Goal: Information Seeking & Learning: Understand process/instructions

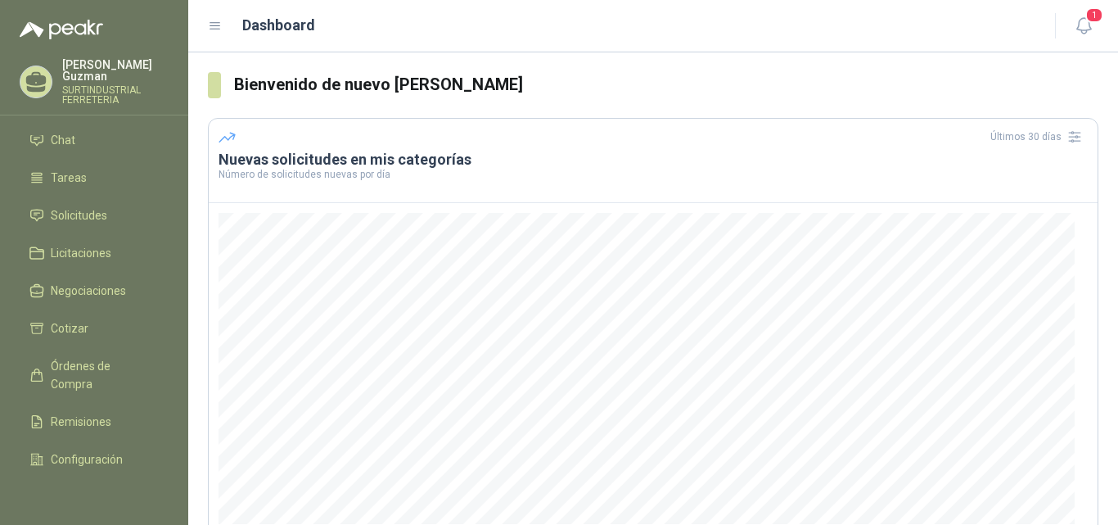
scroll to position [100, 0]
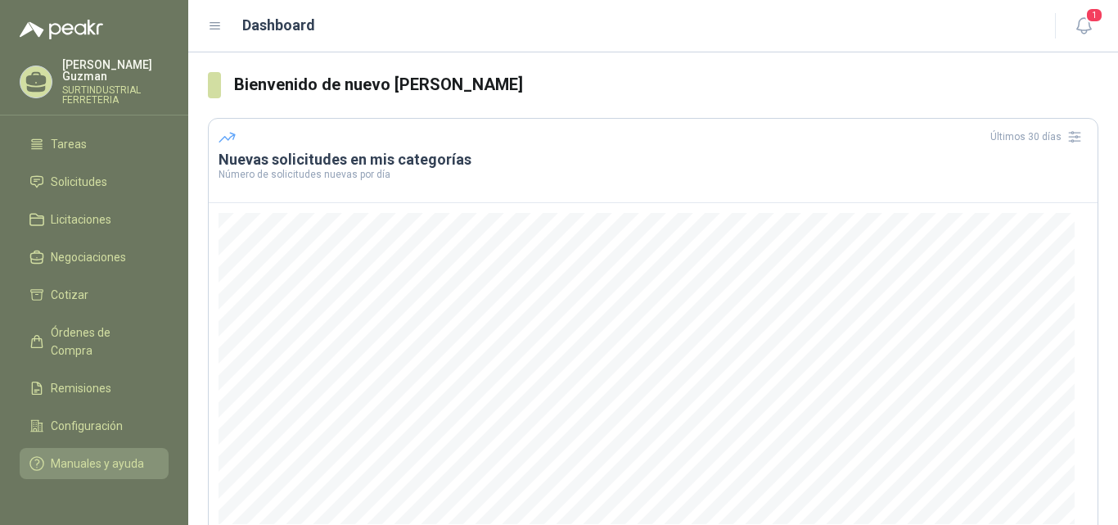
click at [101, 454] on span "Manuales y ayuda" at bounding box center [97, 463] width 93 height 18
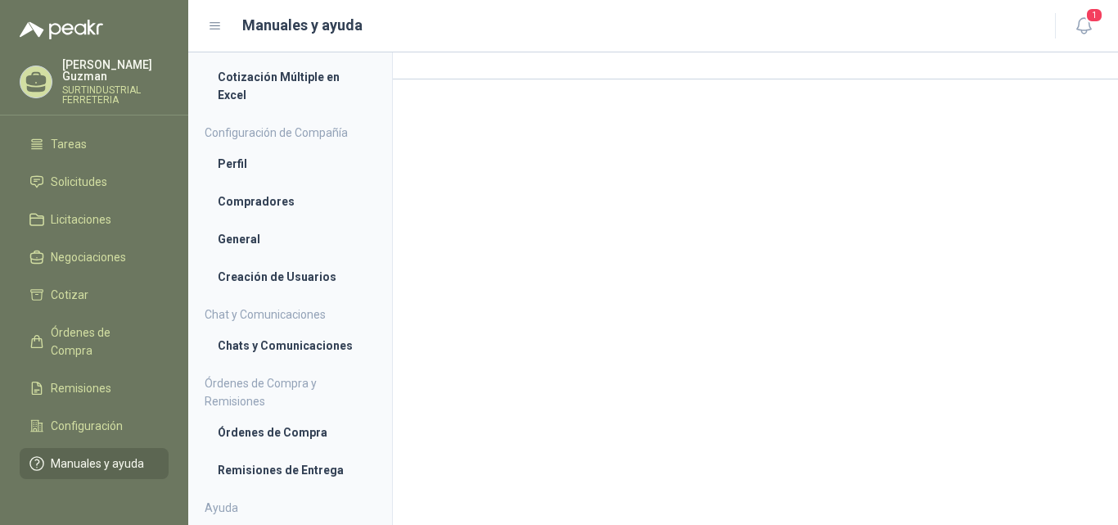
scroll to position [133, 0]
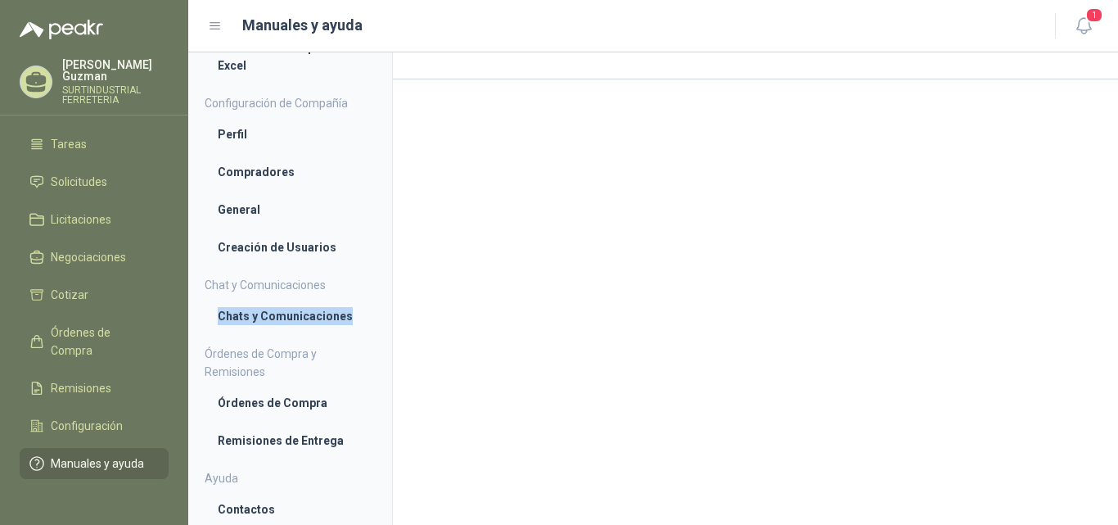
drag, startPoint x: 378, startPoint y: 330, endPoint x: 385, endPoint y: 293, distance: 37.4
click at [385, 293] on aside "¿Cómo cotizar? Cotización Individual Cotización Múltiple Cotización Múltiple en…" at bounding box center [290, 288] width 205 height 472
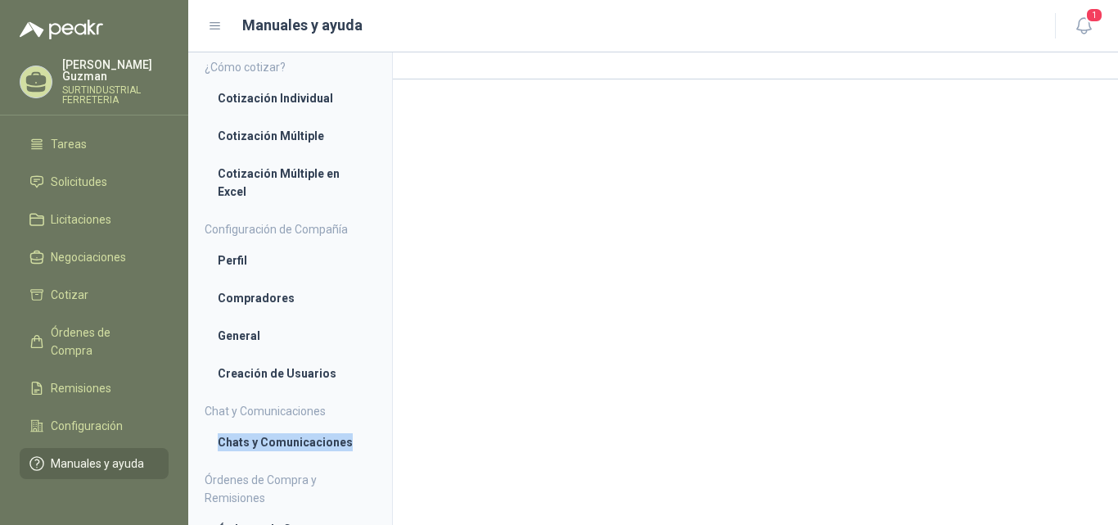
scroll to position [0, 0]
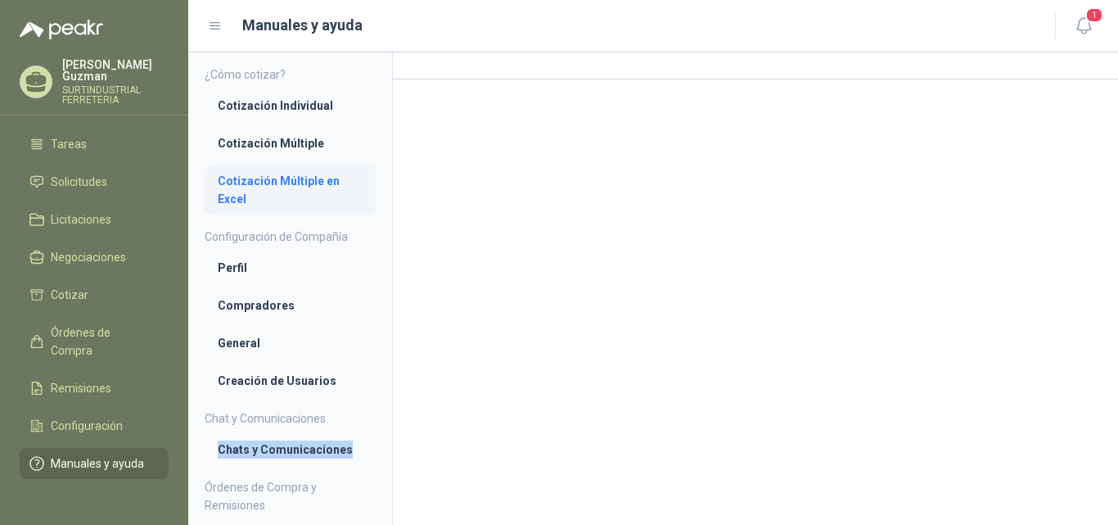
click at [288, 179] on li "Cotización Múltiple en Excel" at bounding box center [290, 190] width 145 height 36
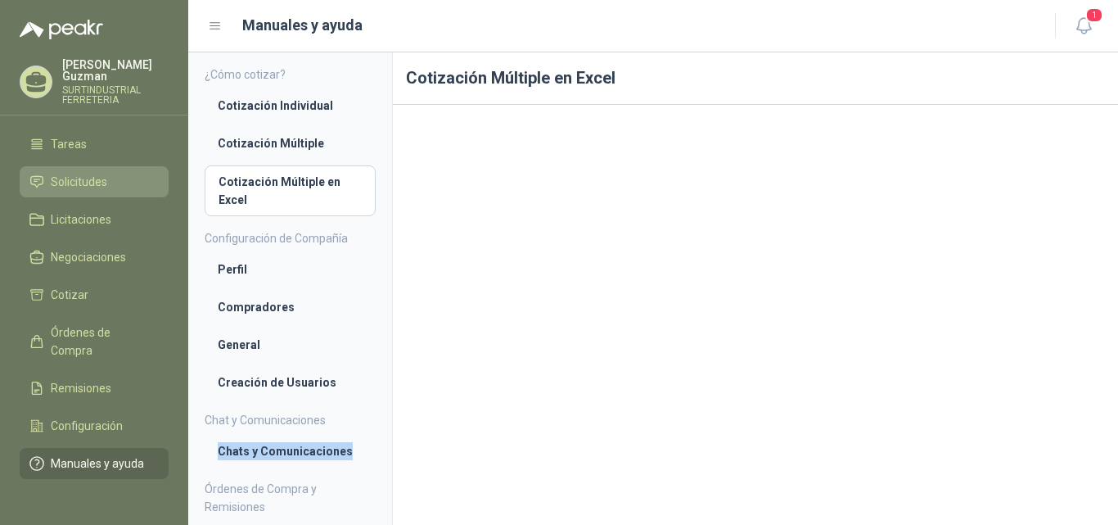
click at [98, 173] on span "Solicitudes" at bounding box center [79, 182] width 56 height 18
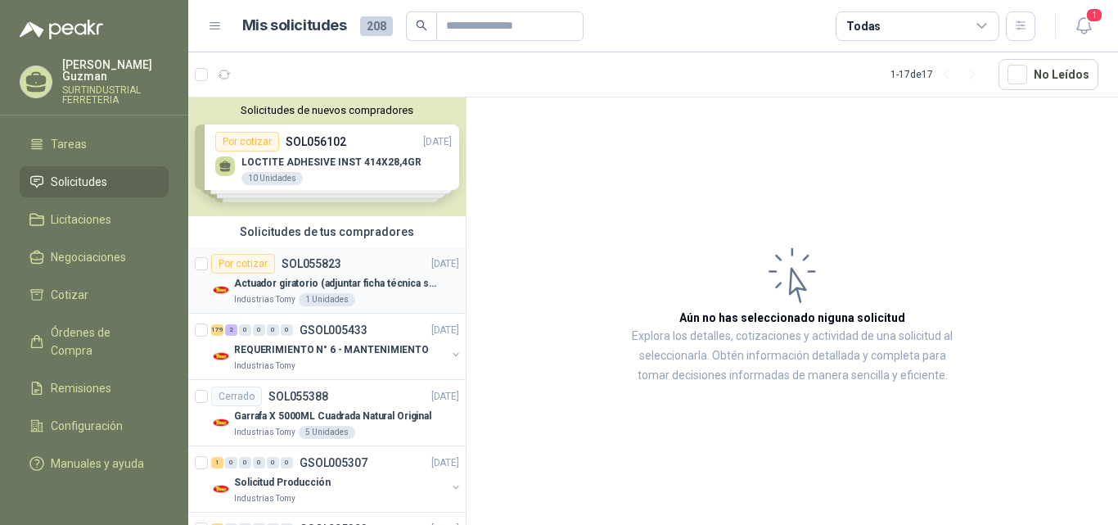
click at [360, 278] on p "Actuador giratorio (adjuntar ficha técnica si es diferente a festo)" at bounding box center [336, 284] width 204 height 16
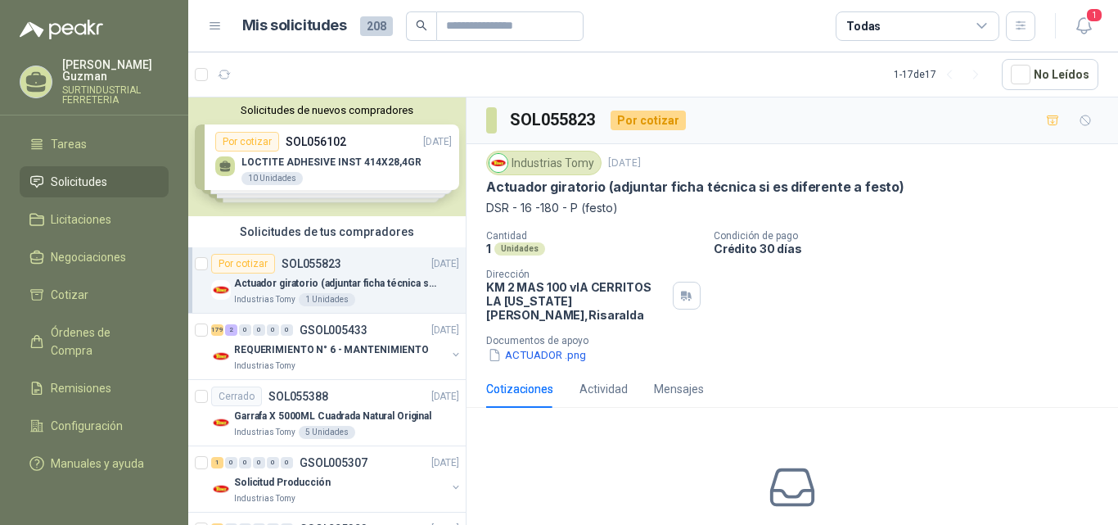
scroll to position [85, 0]
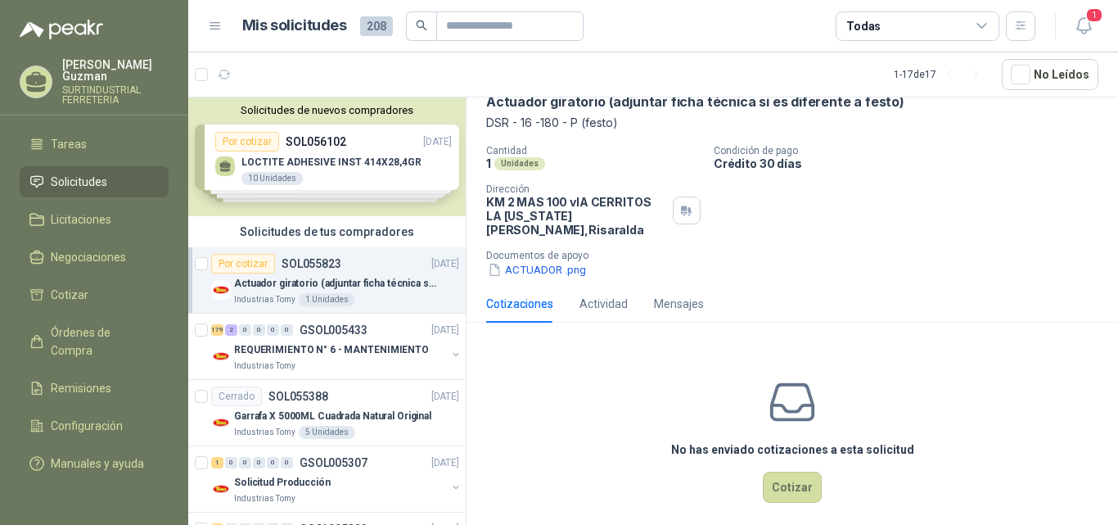
click at [799, 261] on div "ACTUADOR .png" at bounding box center [798, 269] width 625 height 17
click at [230, 263] on div "Por cotizar" at bounding box center [243, 264] width 64 height 20
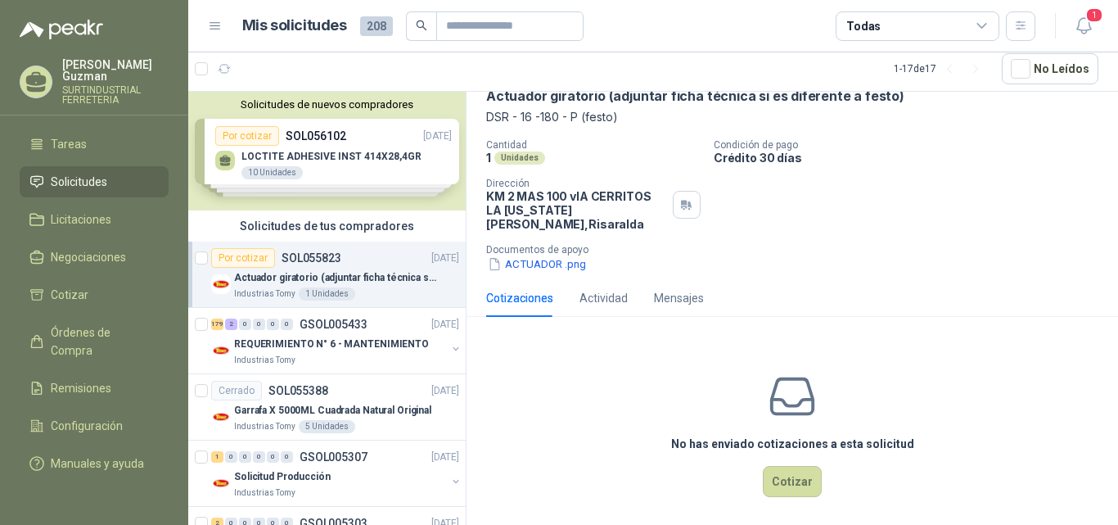
click at [241, 262] on div "Por cotizar" at bounding box center [243, 258] width 64 height 20
click at [366, 340] on p "REQUERIMIENTO N° 6 - MANTENIMIENTO" at bounding box center [331, 344] width 195 height 16
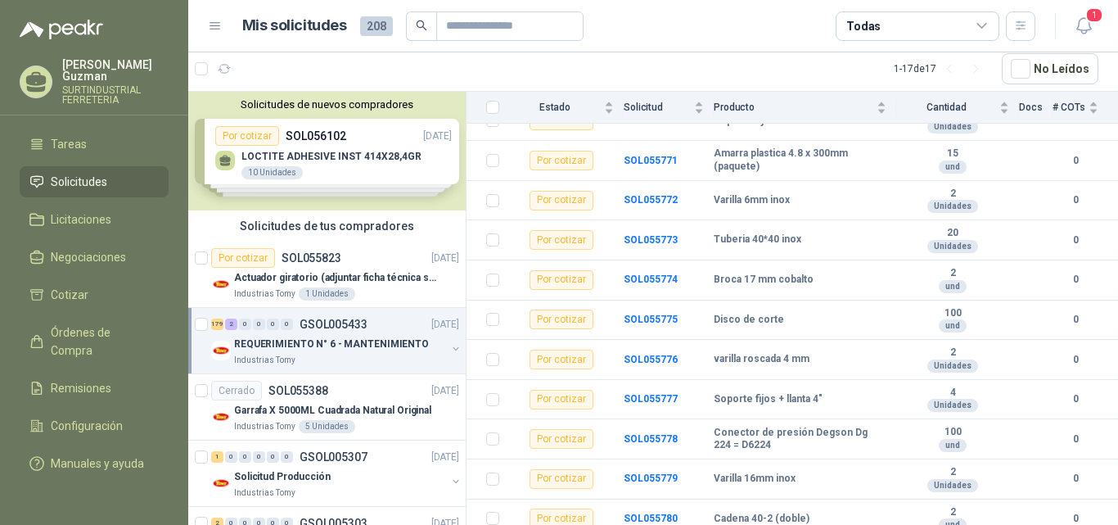
scroll to position [5424, 0]
